Goal: Task Accomplishment & Management: Use online tool/utility

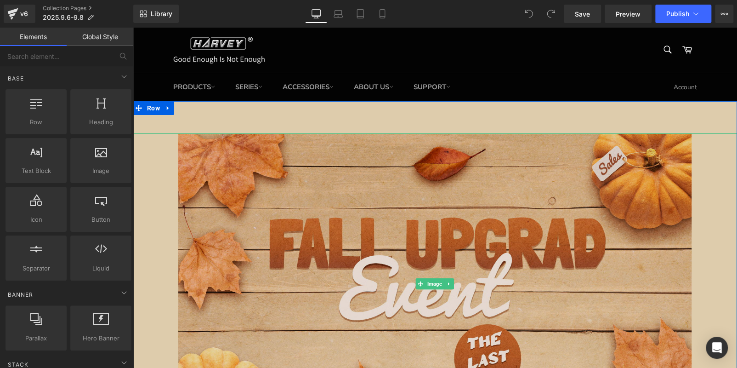
click at [244, 164] on img at bounding box center [435, 283] width 514 height 301
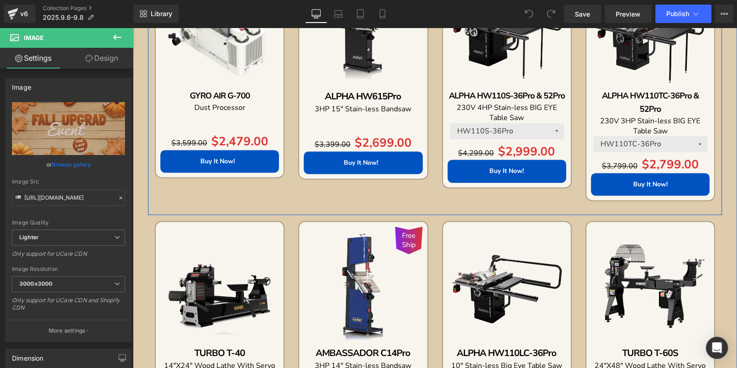
scroll to position [322, 0]
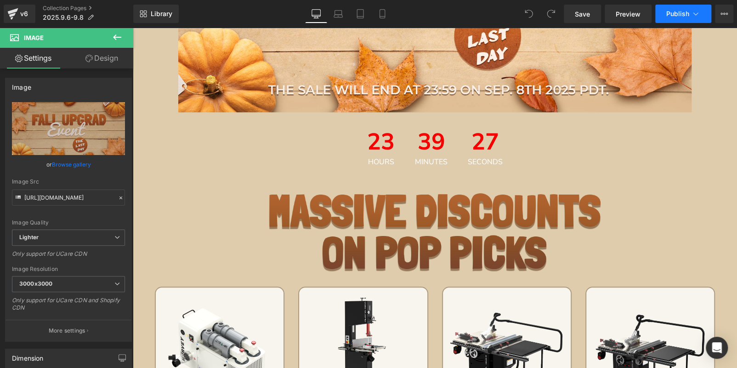
click at [673, 19] on button "Publish" at bounding box center [683, 14] width 56 height 18
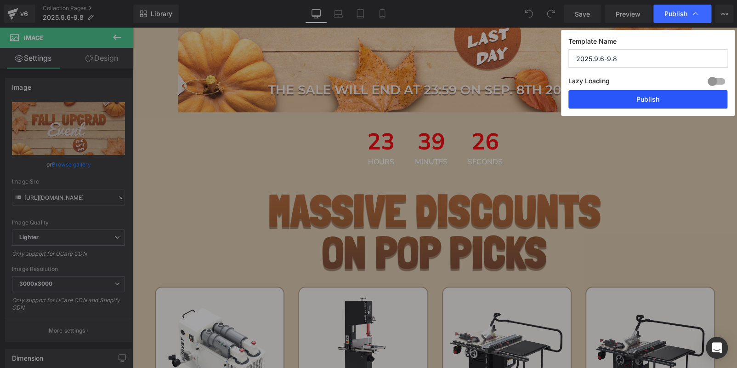
click at [659, 100] on button "Publish" at bounding box center [648, 99] width 159 height 18
